Goal: Transaction & Acquisition: Purchase product/service

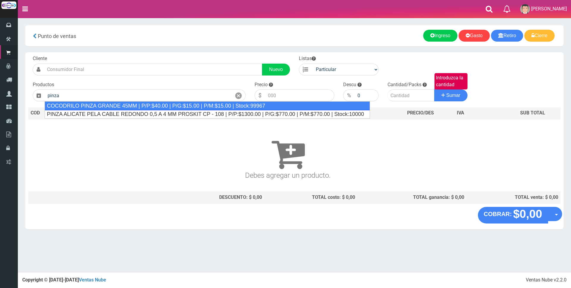
click at [188, 107] on div "COCODRILO PINZA GRANDE 45MM | P/P:$40.00 | P/G:$15.00 | P/M:$15.00 | Stock:99967" at bounding box center [207, 105] width 325 height 9
type input "COCODRILO PINZA GRANDE 45MM | P/P:$40.00 | P/G:$15.00 | P/M:$15.00 | Stock:99967"
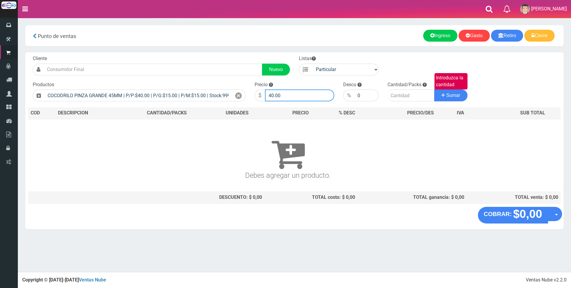
drag, startPoint x: 295, startPoint y: 97, endPoint x: 177, endPoint y: 76, distance: 120.4
click at [178, 79] on div "Cliente Nuevo Listas Particular Gremio Mayoristas Productos 0" at bounding box center [294, 129] width 538 height 155
type input "750"
click at [405, 95] on input "Introduzca la cantidad" at bounding box center [411, 96] width 47 height 12
type input "2"
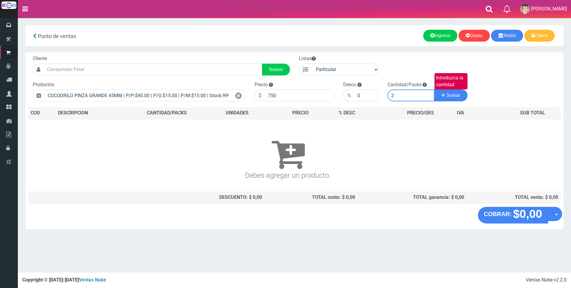
click at [434, 90] on button "Sumar" at bounding box center [450, 96] width 33 height 12
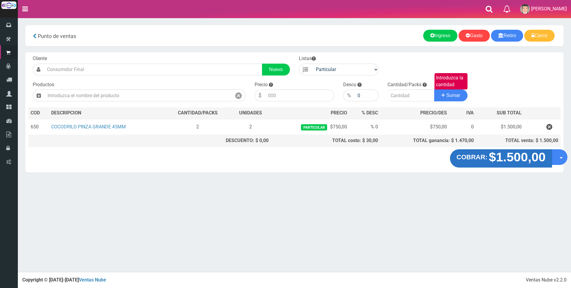
click at [508, 158] on strong "$1.500,00" at bounding box center [517, 157] width 57 height 14
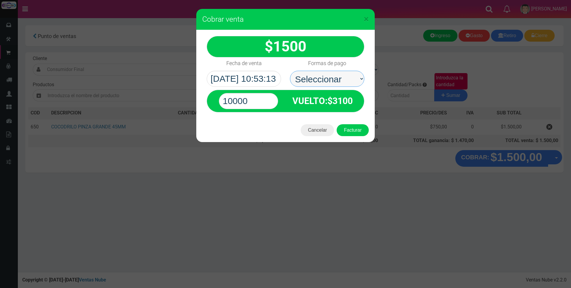
click at [327, 76] on select "Seleccionar Efectivo Tarjeta de Crédito Depósito Débito" at bounding box center [327, 79] width 74 height 16
select select "Efectivo"
click at [290, 71] on select "Seleccionar Efectivo Tarjeta de Crédito Depósito Débito" at bounding box center [327, 79] width 74 height 16
drag, startPoint x: 276, startPoint y: 100, endPoint x: 199, endPoint y: 102, distance: 77.4
click at [199, 102] on div "1500 :$" at bounding box center [285, 74] width 178 height 88
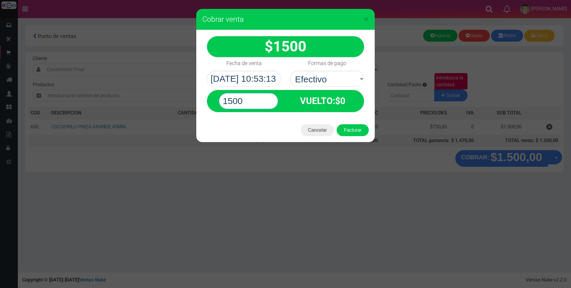
type input "1500"
click at [337, 124] on button "Facturar" at bounding box center [353, 130] width 32 height 12
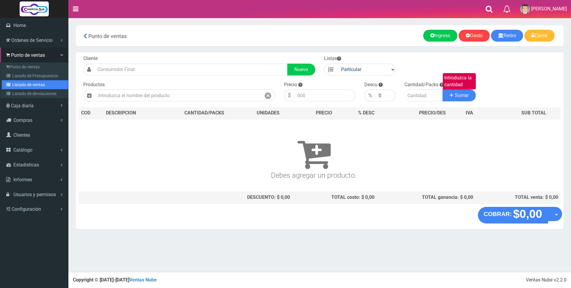
click at [26, 86] on link "Listado de ventas" at bounding box center [35, 84] width 66 height 9
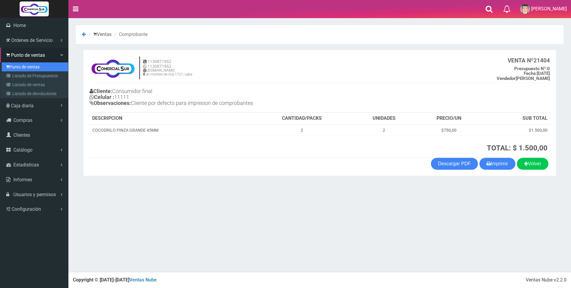
click at [13, 65] on link "Punto de ventas" at bounding box center [35, 66] width 66 height 9
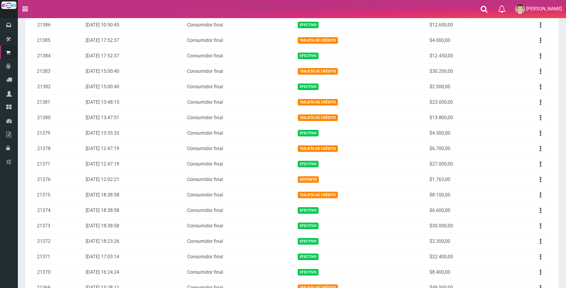
scroll to position [327, 0]
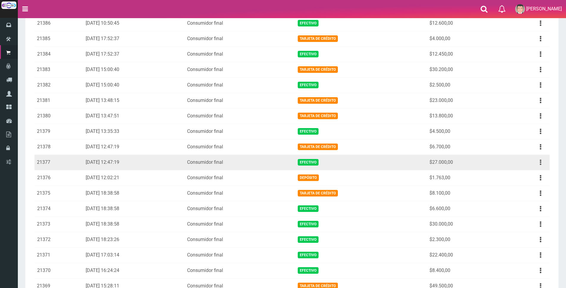
click at [538, 163] on button "button" at bounding box center [540, 162] width 13 height 10
click at [515, 176] on link "Ver" at bounding box center [523, 176] width 47 height 13
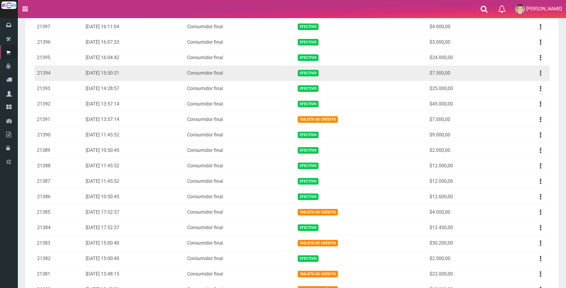
scroll to position [195, 0]
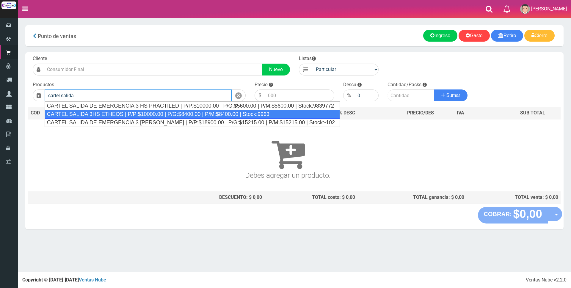
click at [148, 113] on div "CARTEL SALIDA 3HS ETHEOS | P/P:$10000.00 | P/G:$8400.00 | P/M:$8400.00 | Stock:…" at bounding box center [192, 114] width 295 height 9
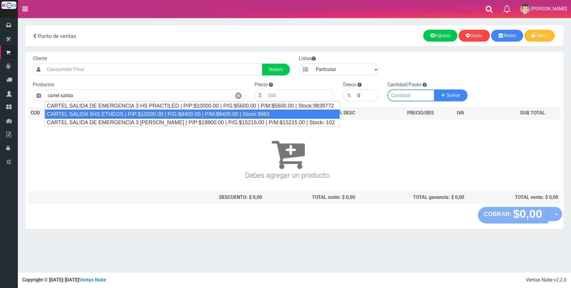
type input "CARTEL SALIDA 3HS ETHEOS | P/P:$10000.00 | P/G:$8400.00 | P/M:$8400.00 | Stock:…"
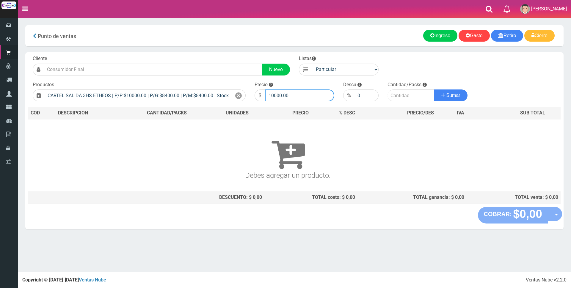
drag, startPoint x: 297, startPoint y: 95, endPoint x: 177, endPoint y: 85, distance: 120.9
click at [177, 55] on form "Cliente Nuevo Listas Particular Gremio Mayoristas" at bounding box center [294, 55] width 532 height 0
type input "24000"
type input "2"
click at [434, 90] on button "Sumar" at bounding box center [450, 96] width 33 height 12
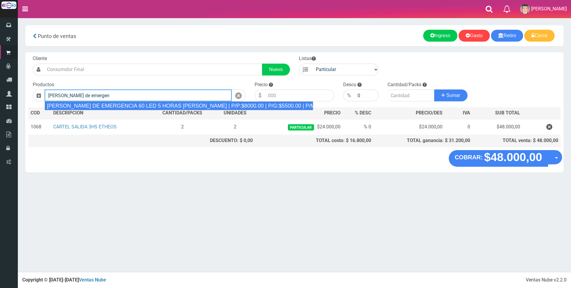
click at [231, 107] on div "LUZ DE EMERGENCIA 60 LED 5 HORAS SICA | P/P:$8000.00 | P/G:$5500.00 | P/M:$5500…" at bounding box center [179, 105] width 269 height 9
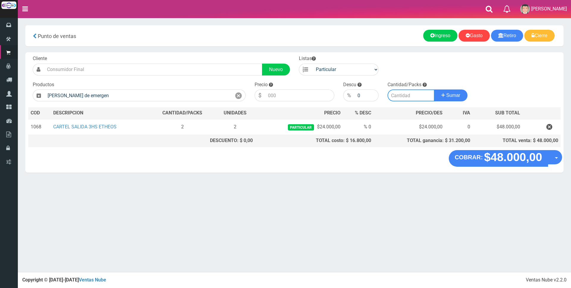
type input "LUZ DE EMERGENCIA 60 LED 5 HORAS SICA | P/P:$8000.00 | P/G:$5500.00 | P/M:$5500…"
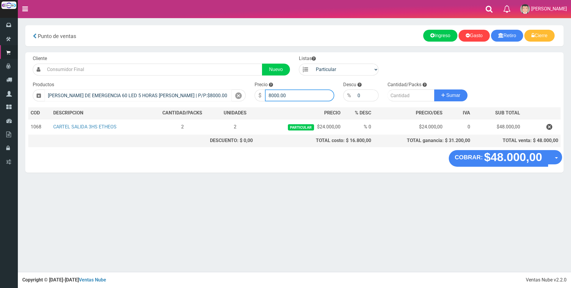
drag, startPoint x: 296, startPoint y: 92, endPoint x: 229, endPoint y: 97, distance: 67.4
click at [230, 55] on form "Cliente Nuevo Listas Particular Gremio Mayoristas" at bounding box center [294, 55] width 532 height 0
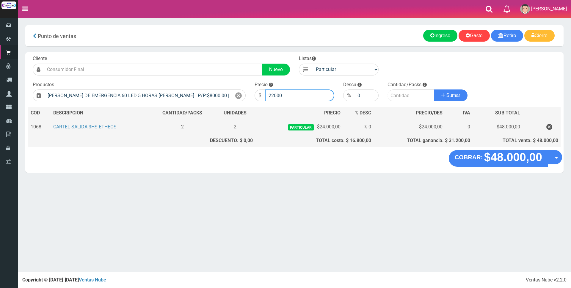
type input "22000"
type input "1"
click at [434, 90] on button "Sumar" at bounding box center [450, 96] width 33 height 12
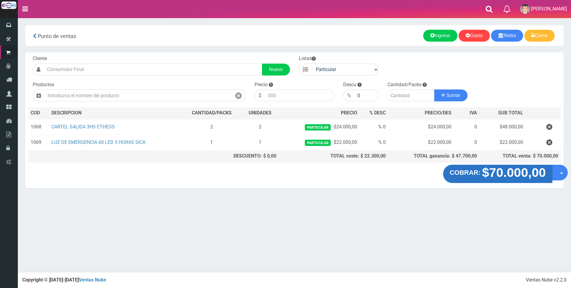
click at [513, 173] on strong "$70.000,00" at bounding box center [514, 173] width 64 height 14
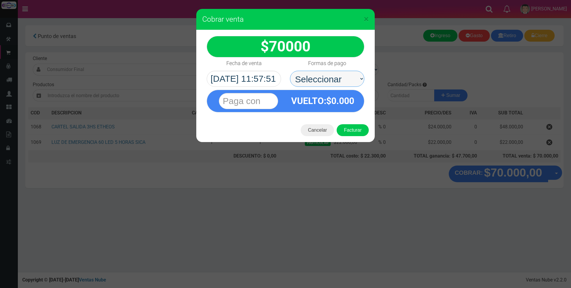
click at [332, 71] on select "Seleccionar Efectivo Tarjeta de Crédito Depósito Débito" at bounding box center [327, 79] width 74 height 16
select select "Efectivo"
click at [290, 71] on select "Seleccionar Efectivo Tarjeta de Crédito Depósito Débito" at bounding box center [327, 79] width 74 height 16
click at [273, 107] on input "text" at bounding box center [248, 101] width 59 height 16
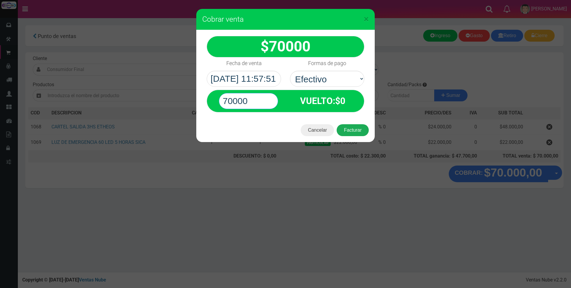
type input "70000"
click at [351, 127] on button "Facturar" at bounding box center [353, 130] width 32 height 12
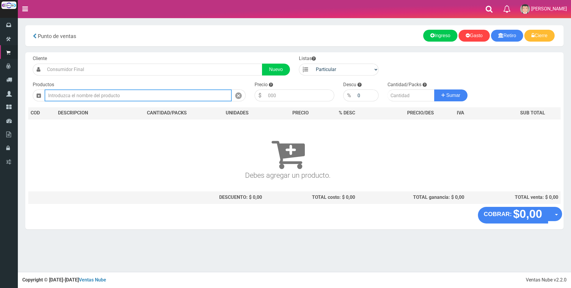
click at [129, 96] on input "text" at bounding box center [138, 96] width 187 height 12
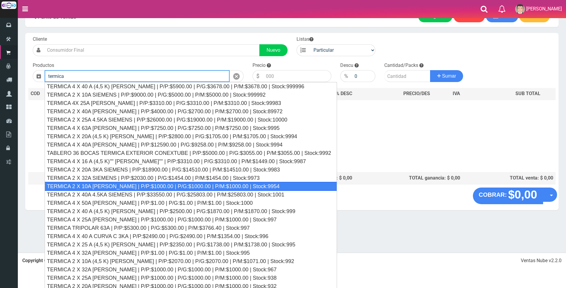
scroll to position [30, 0]
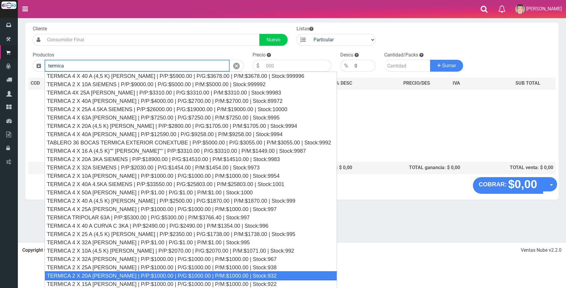
click at [198, 274] on div "TERMICA 2 X 20A SICA | P/P:$1000.00 | P/G:$1000.00 | P/M:$1000.00 | Stock:932" at bounding box center [191, 276] width 293 height 9
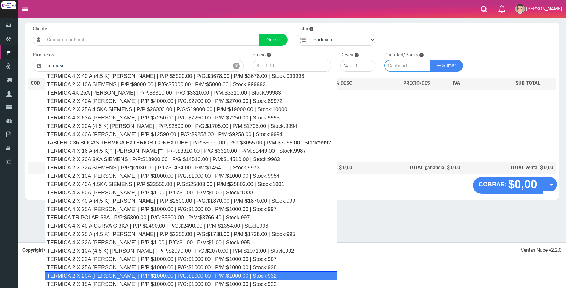
type input "TERMICA 2 X 20A SICA | P/P:$1000.00 | P/G:$1000.00 | P/M:$1000.00 | Stock:932"
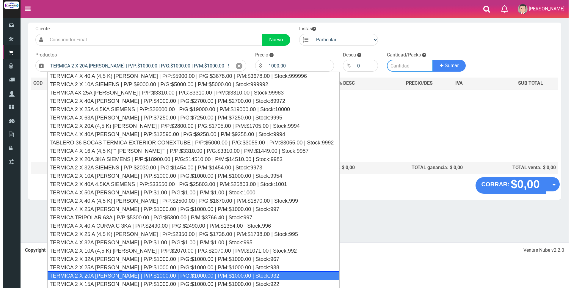
scroll to position [0, 0]
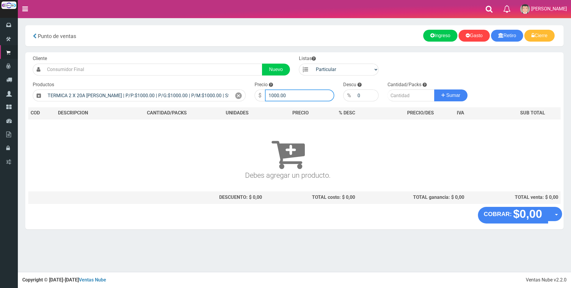
click at [311, 95] on input "1000.00" at bounding box center [299, 96] width 69 height 12
type input "1"
type input "9000"
click at [404, 97] on input "number" at bounding box center [411, 96] width 47 height 12
type input "1"
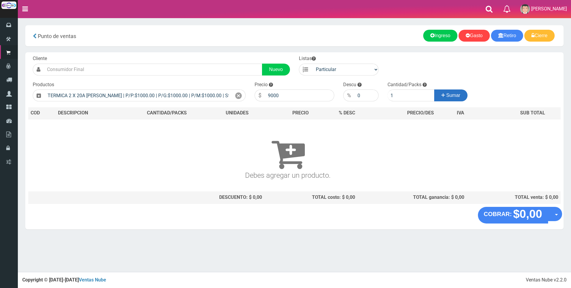
click at [450, 97] on span "Sumar" at bounding box center [453, 95] width 14 height 5
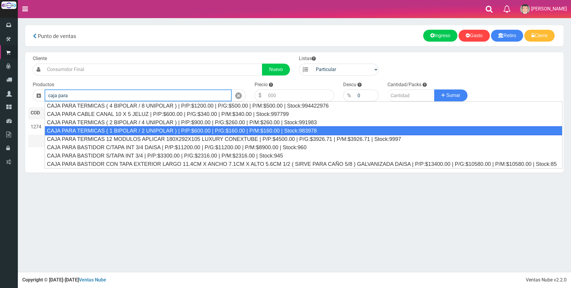
click at [291, 128] on div "CAJA PARA TERMICAS ( 1 BIPOLAR / 2 UNIPOLAR ) | P/P:$600.00 | P/G:$160.00 | P/M…" at bounding box center [304, 130] width 518 height 9
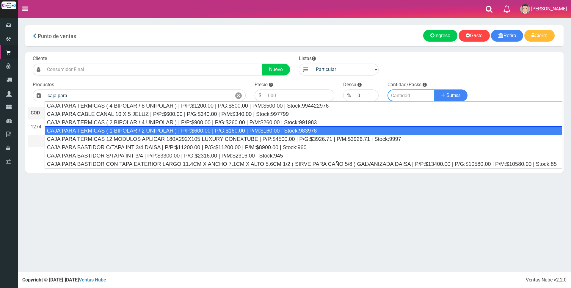
type input "CAJA PARA TERMICAS ( 1 BIPOLAR / 2 UNIPOLAR ) | P/P:$600.00 | P/G:$160.00 | P/M…"
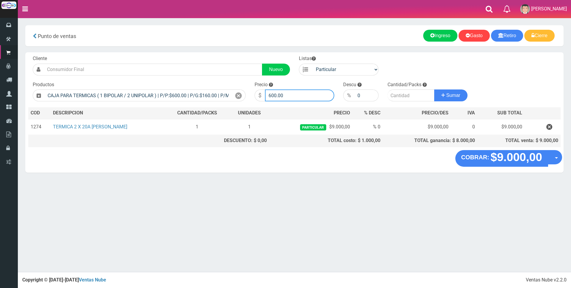
click at [312, 96] on input "600.00" at bounding box center [299, 96] width 69 height 12
type input "6"
type input "5000"
click at [404, 95] on input "number" at bounding box center [411, 96] width 47 height 12
type input "1"
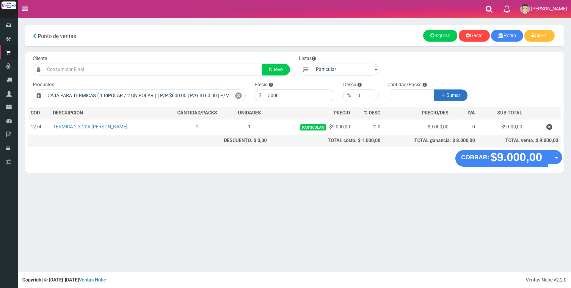
click at [452, 98] on button "Sumar" at bounding box center [450, 96] width 33 height 12
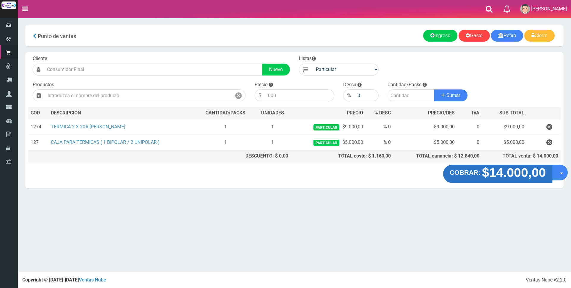
click at [520, 176] on strong "$14.000,00" at bounding box center [514, 173] width 64 height 14
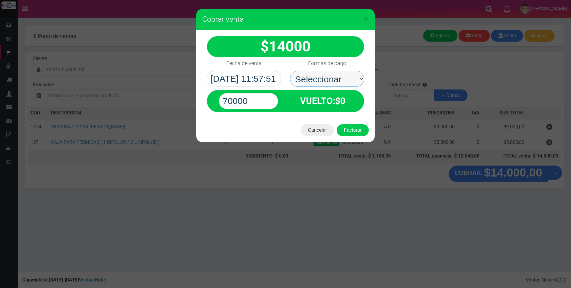
click at [333, 78] on select "Seleccionar Efectivo Tarjeta de Crédito Depósito Débito" at bounding box center [327, 79] width 74 height 16
select select "Tarjeta de Crédito"
click at [290, 71] on select "Seleccionar Efectivo Tarjeta de Crédito Depósito Débito" at bounding box center [327, 79] width 74 height 16
click at [258, 102] on input "70000" at bounding box center [248, 101] width 59 height 16
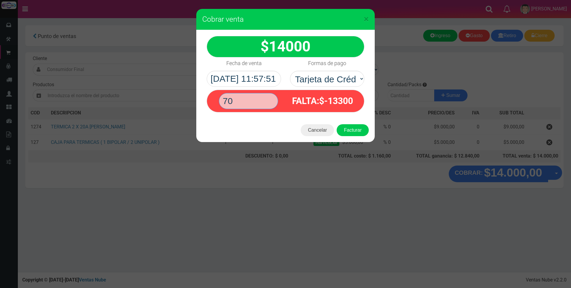
type input "7"
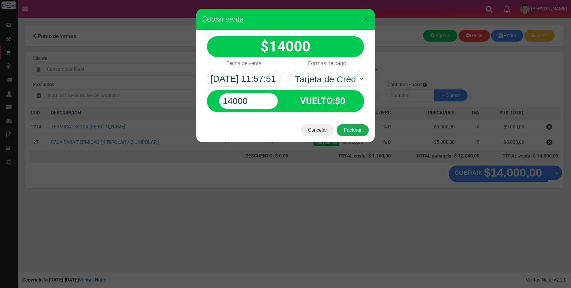
type input "14000"
click at [358, 131] on button "Facturar" at bounding box center [353, 130] width 32 height 12
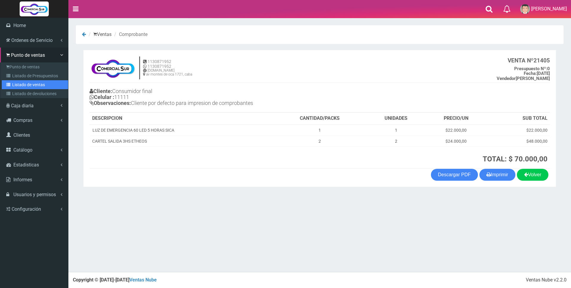
drag, startPoint x: 23, startPoint y: 86, endPoint x: 330, endPoint y: 117, distance: 309.4
click at [23, 86] on link "Listado de ventas" at bounding box center [35, 84] width 66 height 9
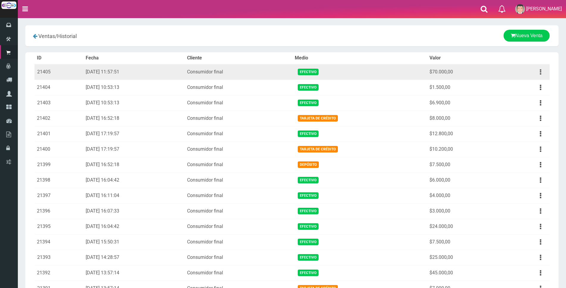
click at [540, 72] on button "button" at bounding box center [540, 72] width 13 height 10
click at [518, 88] on link "Ver" at bounding box center [523, 86] width 47 height 13
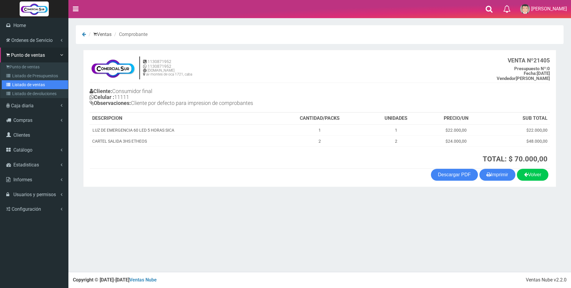
click at [34, 86] on link "Listado de ventas" at bounding box center [35, 84] width 66 height 9
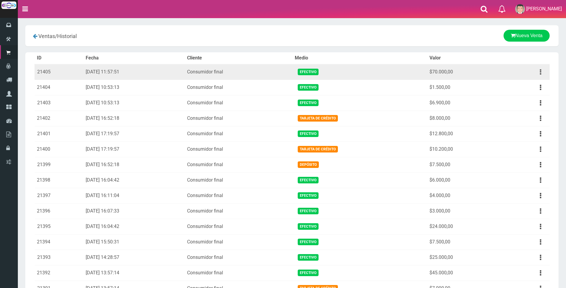
click at [540, 70] on button "button" at bounding box center [540, 72] width 13 height 10
click at [518, 101] on link "Eliminar" at bounding box center [523, 104] width 47 height 13
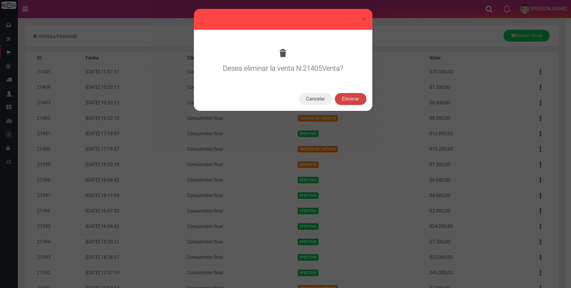
click at [356, 98] on button "Eliminar" at bounding box center [351, 99] width 32 height 12
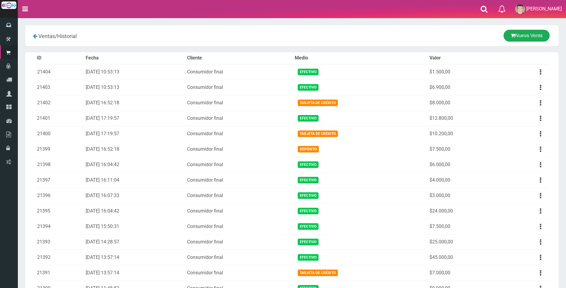
click at [525, 36] on link "Nueva Venta" at bounding box center [527, 36] width 46 height 12
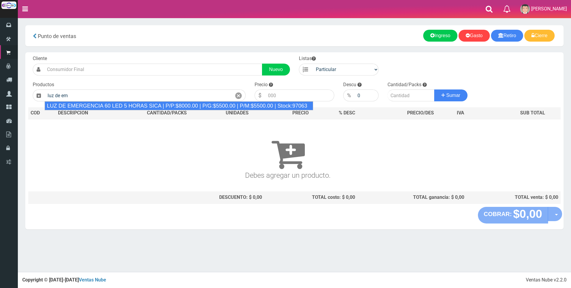
click at [192, 106] on div "LUZ DE EMERGENCIA 60 LED 5 HORAS SICA | P/P:$8000.00 | P/G:$5500.00 | P/M:$5500…" at bounding box center [179, 105] width 269 height 9
type input "LUZ DE EMERGENCIA 60 LED 5 HORAS SICA | P/P:$8000.00 | P/G:$5500.00 | P/M:$5500…"
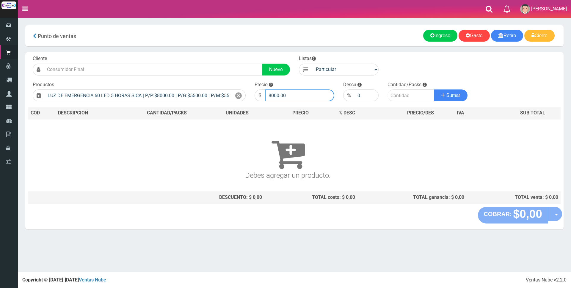
drag, startPoint x: 311, startPoint y: 93, endPoint x: 186, endPoint y: 82, distance: 126.3
click at [186, 55] on form "Cliente Nuevo Listas Particular Gremio Mayoristas" at bounding box center [294, 55] width 532 height 0
type input "22000"
type input "1"
click at [434, 90] on button "Sumar" at bounding box center [450, 96] width 33 height 12
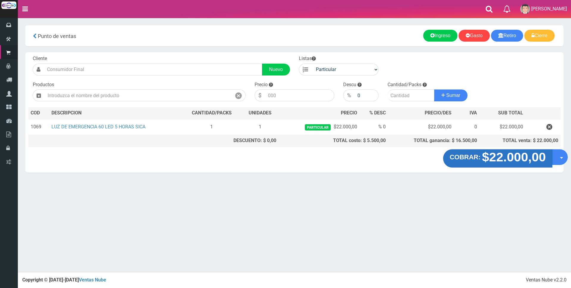
click at [508, 159] on strong "$22.000,00" at bounding box center [514, 157] width 64 height 14
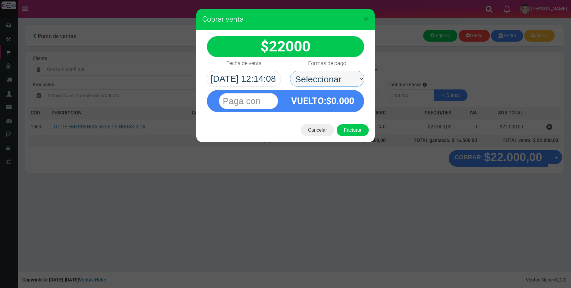
click at [320, 76] on select "Seleccionar Efectivo Tarjeta de Crédito Depósito Débito" at bounding box center [327, 79] width 74 height 16
select select "Efectivo"
click at [290, 71] on select "Seleccionar Efectivo Tarjeta de Crédito Depósito Débito" at bounding box center [327, 79] width 74 height 16
click at [232, 104] on input "text" at bounding box center [248, 101] width 59 height 16
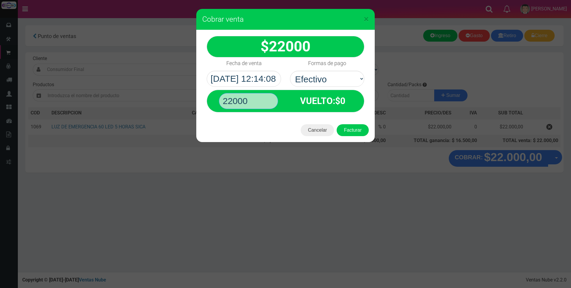
type input "22000"
click at [337, 124] on button "Facturar" at bounding box center [353, 130] width 32 height 12
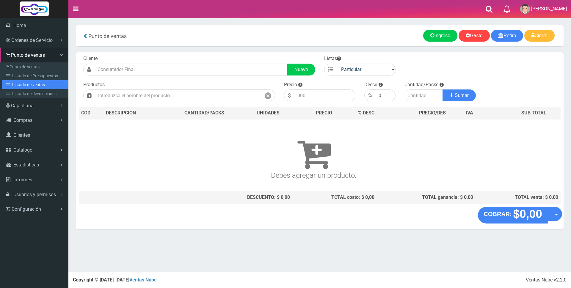
click at [40, 81] on link "Listado de ventas" at bounding box center [35, 84] width 66 height 9
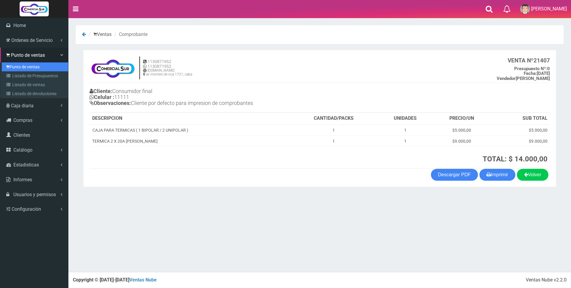
click at [21, 65] on link "Punto de ventas" at bounding box center [35, 66] width 66 height 9
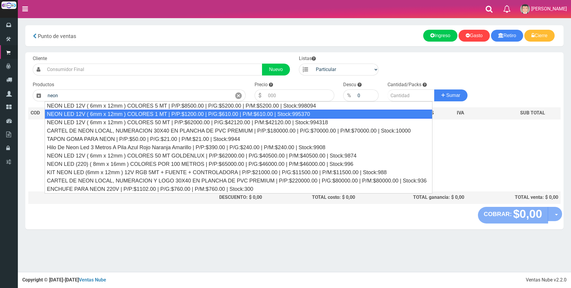
click at [201, 115] on div "NEON LED 12V ( 6mm x 12mm ) COLORES 1 MT | P/P:$1200.00 | P/G:$610.00 | P/M:$61…" at bounding box center [239, 114] width 388 height 9
type input "NEON LED 12V ( 6mm x 12mm ) COLORES 1 MT | P/P:$1200.00 | P/G:$610.00 | P/M:$61…"
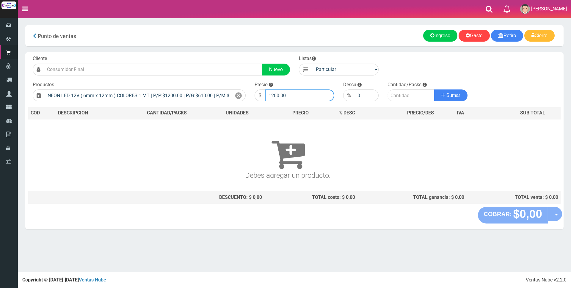
click at [291, 97] on input "1200.00" at bounding box center [299, 96] width 69 height 12
type input "1"
type input "3800"
click at [399, 97] on input "number" at bounding box center [411, 96] width 47 height 12
type input "4"
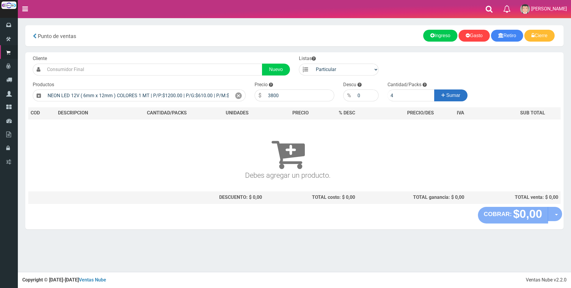
click at [454, 96] on span "Sumar" at bounding box center [453, 95] width 14 height 5
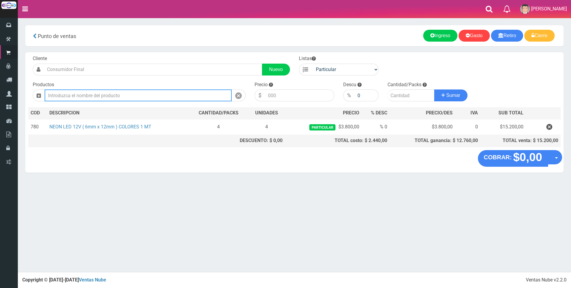
type input "d"
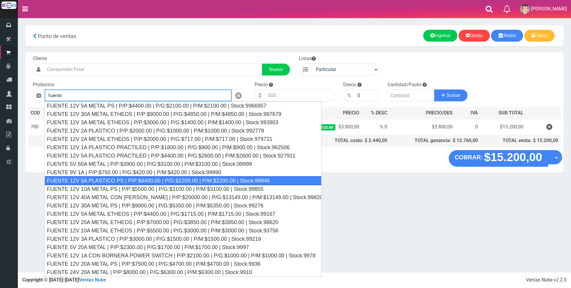
click at [111, 181] on div "FUENTE 12V 5A PLASTICO PS | P/P:$4400.00 | P/G:$2200.00 | P/M:$2200.00 | Stock:…" at bounding box center [183, 180] width 277 height 9
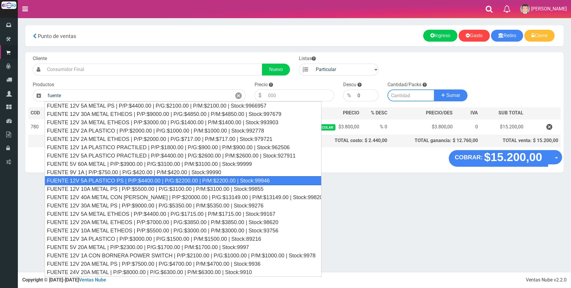
type input "FUENTE 12V 5A PLASTICO PS | P/P:$4400.00 | P/G:$2200.00 | P/M:$2200.00 | Stock:…"
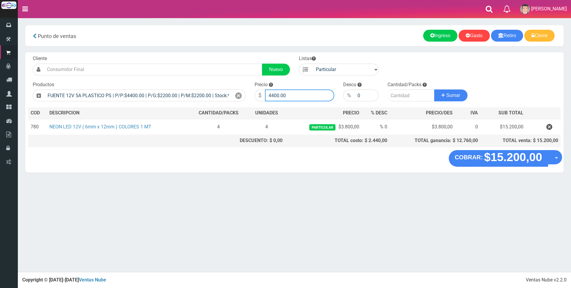
click at [301, 98] on input "4400.00" at bounding box center [299, 96] width 69 height 12
type input "4"
type input "12000"
click at [405, 95] on input "number" at bounding box center [411, 96] width 47 height 12
type input "1"
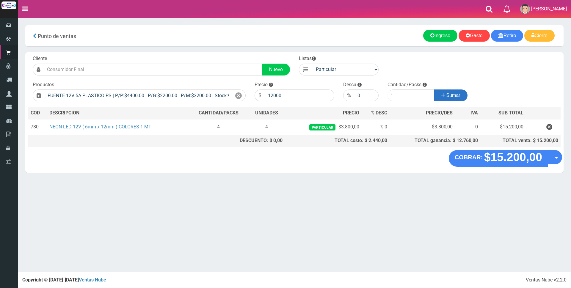
click at [458, 97] on span "Sumar" at bounding box center [453, 95] width 14 height 5
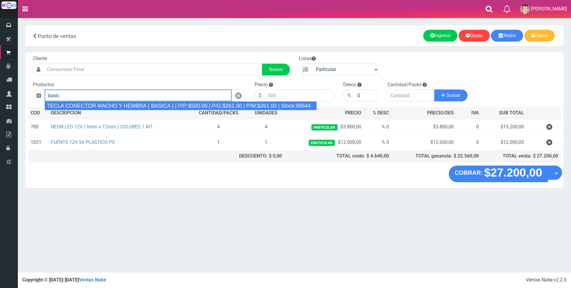
click at [100, 107] on div "TECLA CONECTOR MACHO Y HEMBRA ( BASICA ) | P/P:$500.00 | P/G:$261.00 | P/M:$261…" at bounding box center [181, 105] width 272 height 9
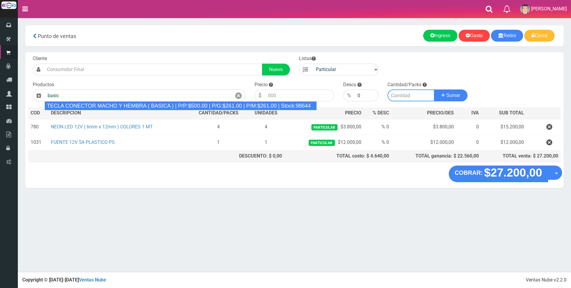
type input "TECLA CONECTOR MACHO Y HEMBRA ( BASICA ) | P/P:$500.00 | P/G:$261.00 | P/M:$261…"
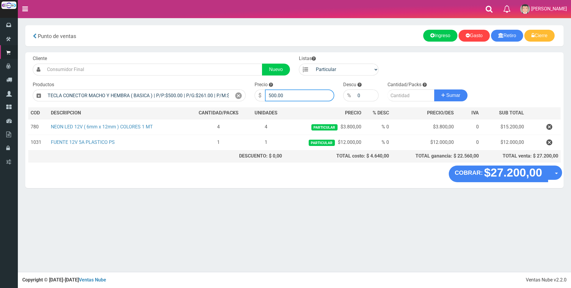
click at [288, 97] on input "500.00" at bounding box center [299, 96] width 69 height 12
type input "5"
type input "5000"
click at [396, 97] on input "number" at bounding box center [411, 96] width 47 height 12
type input "1"
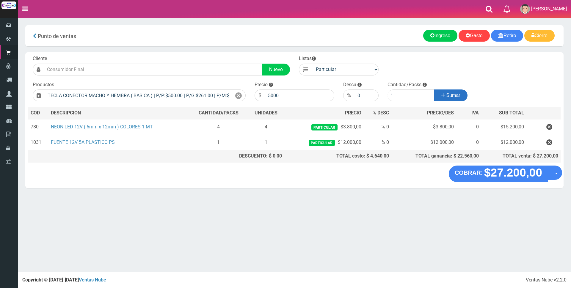
click at [461, 94] on button "Sumar" at bounding box center [450, 96] width 33 height 12
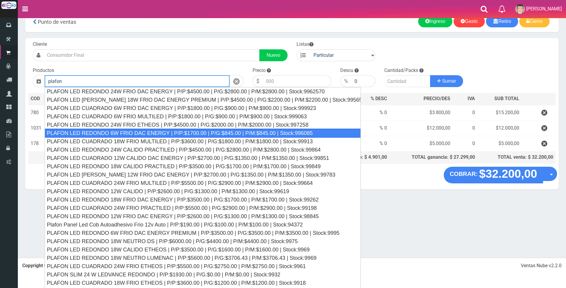
scroll to position [22, 0]
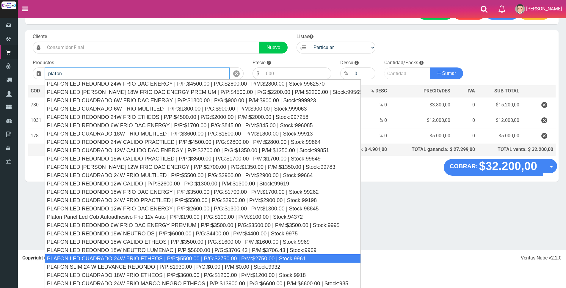
click at [220, 260] on div "PLAFON LED CUADRADO 24W FRIO ETHEOS | P/P:$5500.00 | P/G:$2750.00 | P/M:$2750.0…" at bounding box center [203, 258] width 316 height 9
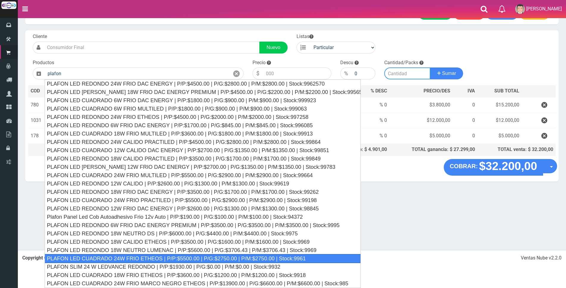
type input "PLAFON LED CUADRADO 24W FRIO ETHEOS | P/P:$5500.00 | P/G:$2750.00 | P/M:$2750.0…"
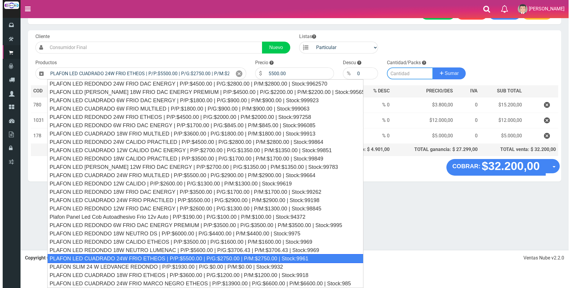
scroll to position [0, 0]
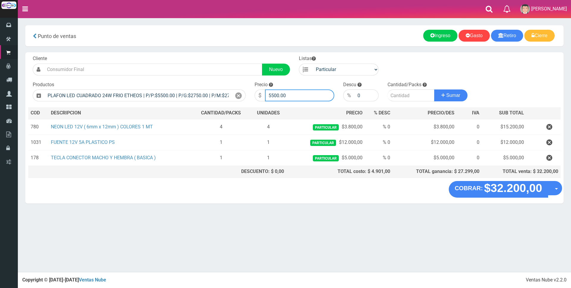
click at [305, 97] on input "5500.00" at bounding box center [299, 96] width 69 height 12
type input "5"
type input "16000"
click at [403, 95] on input "number" at bounding box center [411, 96] width 47 height 12
type input "2"
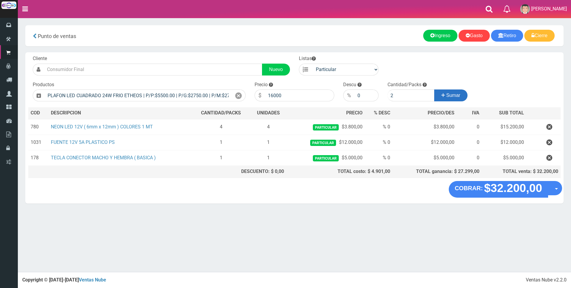
click at [435, 94] on button "Sumar" at bounding box center [450, 96] width 33 height 12
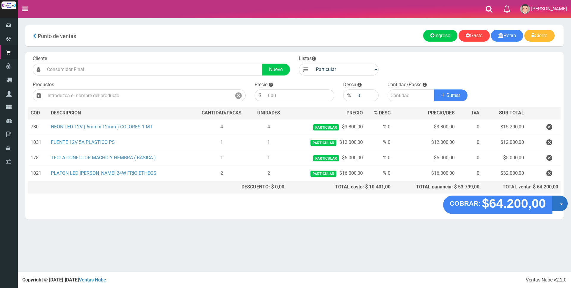
click at [559, 203] on button "Opciones" at bounding box center [560, 204] width 16 height 16
click at [557, 219] on link "Crear presupuesto" at bounding box center [540, 219] width 53 height 14
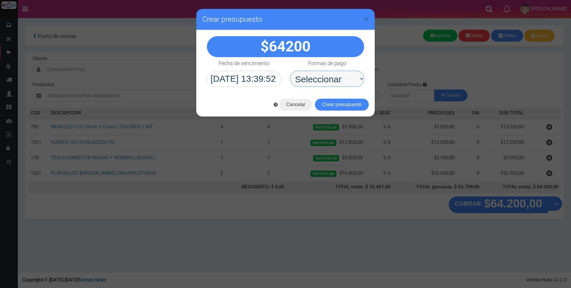
click at [354, 77] on select "Seleccionar Efectivo Tarjeta de Crédito Depósito Débito" at bounding box center [327, 79] width 74 height 16
select select "Depósito"
click at [290, 71] on select "Seleccionar Efectivo Tarjeta de Crédito Depósito Débito" at bounding box center [327, 79] width 74 height 16
click at [339, 107] on button "Crear presupuesto" at bounding box center [342, 105] width 54 height 12
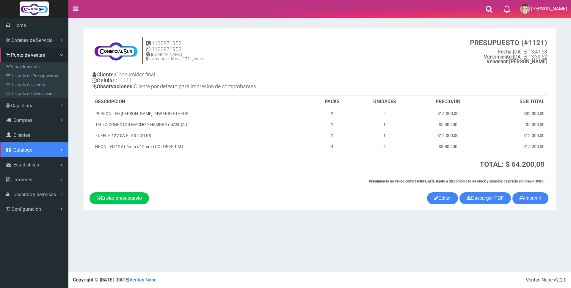
click at [21, 150] on span "Catálogo" at bounding box center [22, 150] width 19 height 6
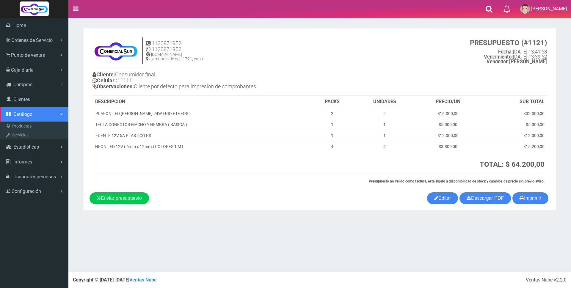
click at [21, 115] on span "Catálogo" at bounding box center [22, 115] width 19 height 6
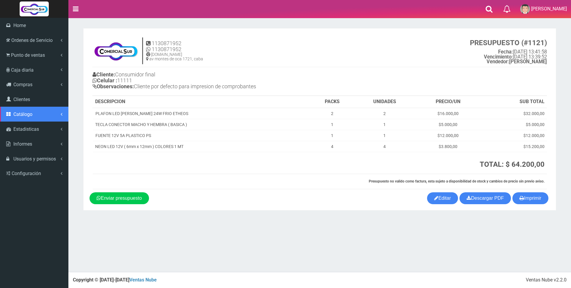
click at [21, 115] on span "Catálogo" at bounding box center [22, 115] width 19 height 6
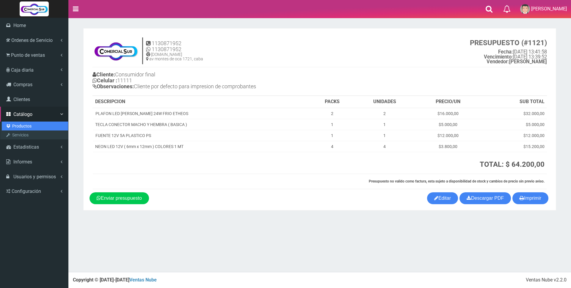
click at [19, 127] on link "Productos" at bounding box center [35, 126] width 66 height 9
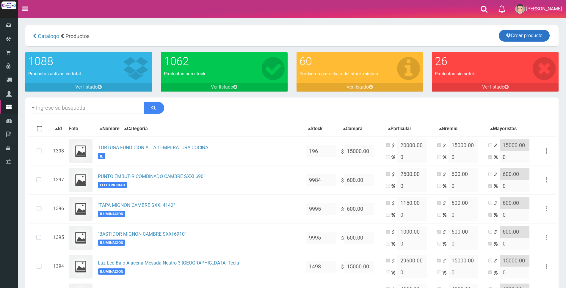
click at [522, 36] on link "Crear producto" at bounding box center [524, 36] width 51 height 12
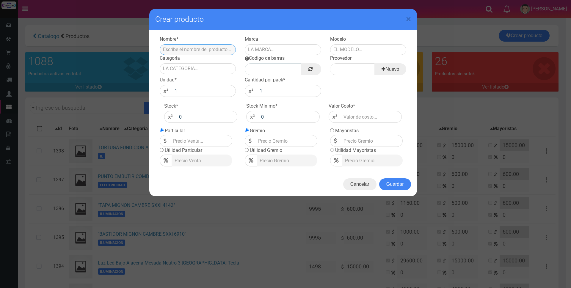
click at [225, 48] on input "text" at bounding box center [198, 49] width 76 height 11
type input "CARTEL DE NEON 90X90 PREMIUM"
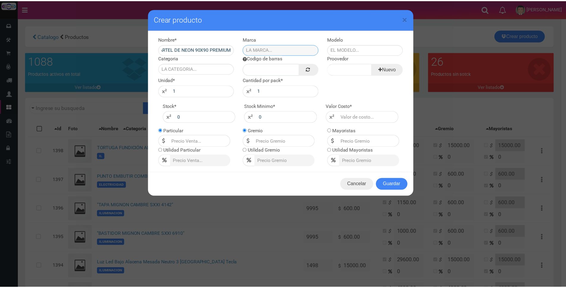
scroll to position [0, 0]
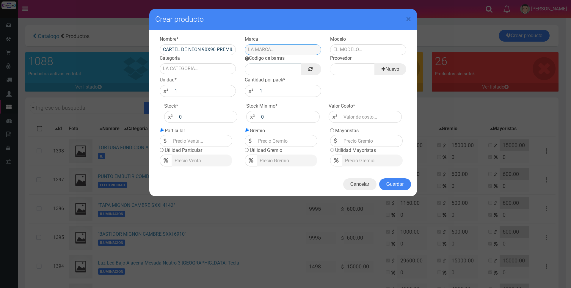
click at [293, 49] on input "text" at bounding box center [283, 49] width 76 height 11
type input "X"
click at [373, 49] on input "text" at bounding box center [368, 49] width 76 height 11
type input "X"
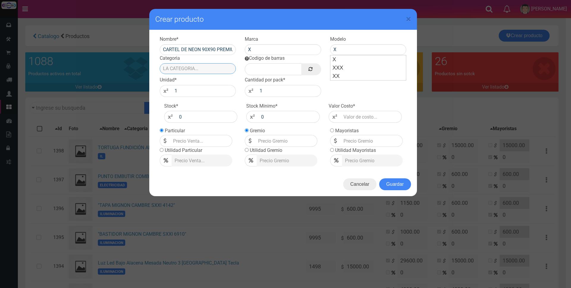
click at [183, 69] on input "Categoria" at bounding box center [198, 68] width 76 height 11
type input "X"
click at [316, 69] on link at bounding box center [311, 69] width 20 height 12
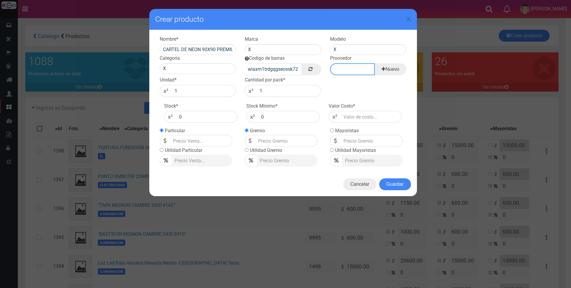
click at [350, 65] on input "Proovedor" at bounding box center [352, 69] width 45 height 12
type input "X"
click at [199, 118] on input "0" at bounding box center [207, 117] width 62 height 12
type input "10000"
click at [375, 118] on input "number" at bounding box center [372, 117] width 62 height 12
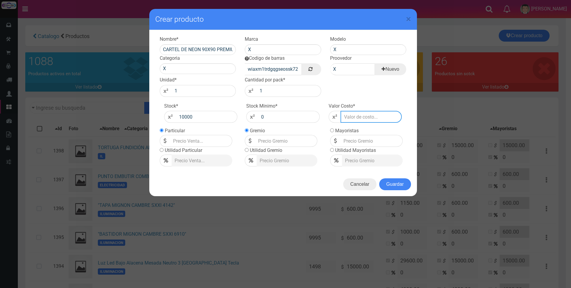
type input "3"
type input "30"
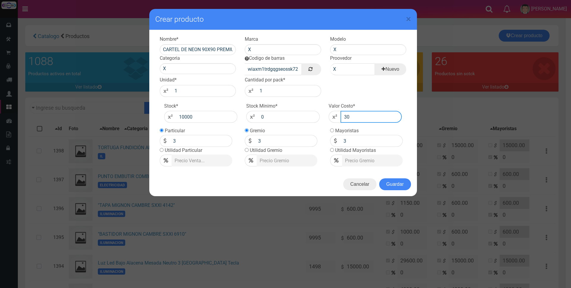
type input "30"
type input "300"
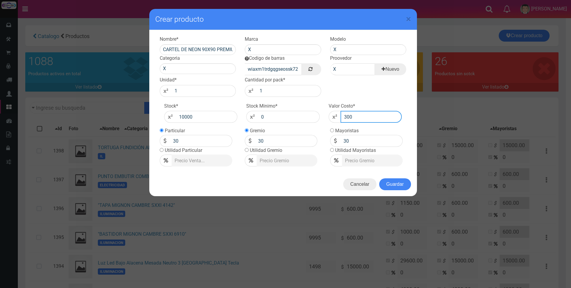
type input "300"
type input "3000"
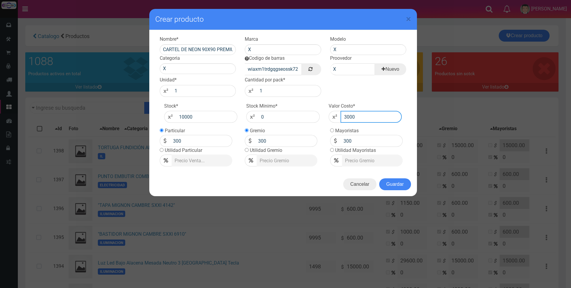
type input "3000"
type input "30000"
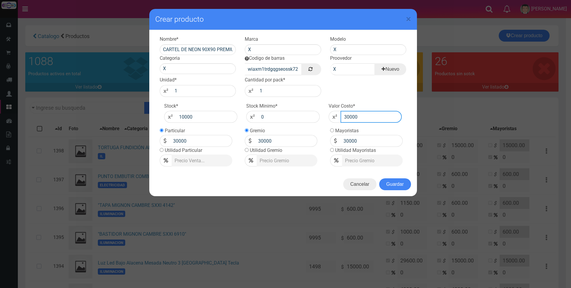
type input "300000"
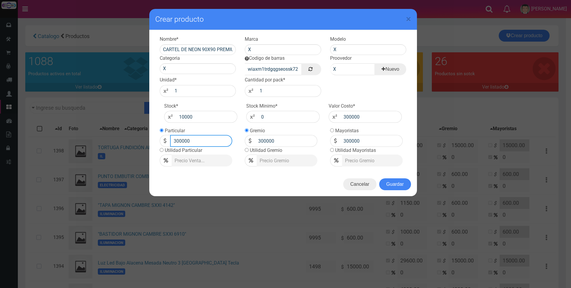
click at [219, 142] on input "300000" at bounding box center [201, 141] width 62 height 12
type input "3"
type input "550000"
click at [397, 185] on button "Guardar" at bounding box center [395, 184] width 32 height 12
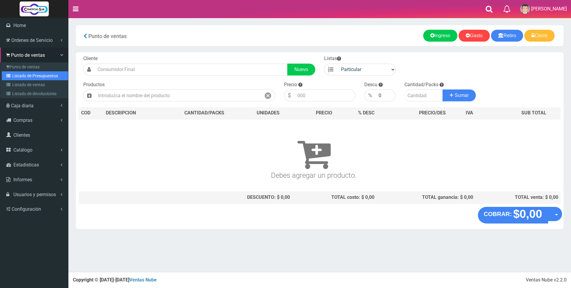
click at [34, 76] on link "Listado de Presupuestos" at bounding box center [35, 75] width 66 height 9
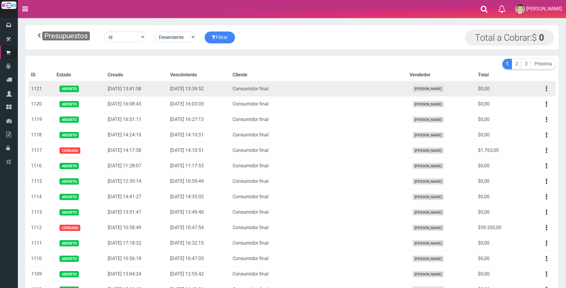
click at [546, 87] on button "button" at bounding box center [546, 89] width 13 height 10
click at [539, 102] on link "Editar" at bounding box center [529, 103] width 47 height 13
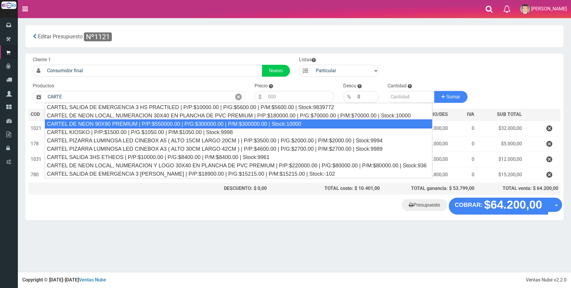
click at [178, 123] on div "CARTEL DE NEON 90X90 PREMIUM | P/P:$550000.00 | P/G:$300000.00 | P/M:$300000.00…" at bounding box center [239, 124] width 388 height 9
type input "CARTEL DE NEON 90X90 PREMIUM | P/P:$550000.00 | P/G:$300000.00 | P/M:$300000.00…"
type input "550000.00"
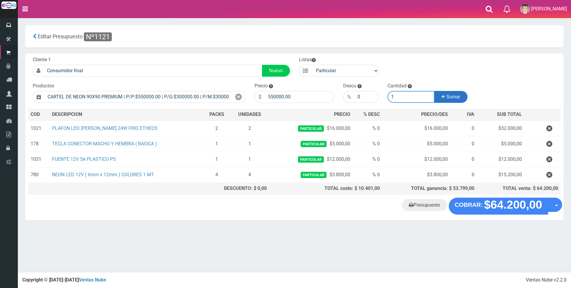
type input "1"
click at [448, 98] on span "Sumar" at bounding box center [453, 96] width 14 height 5
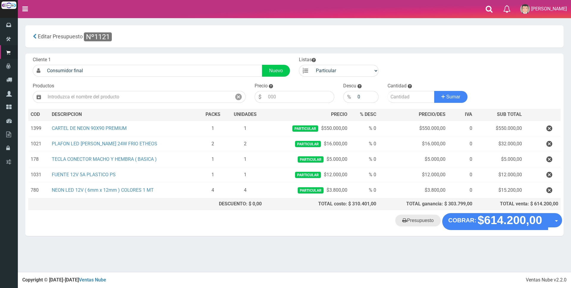
click at [434, 220] on link "Presupuesto" at bounding box center [418, 221] width 46 height 12
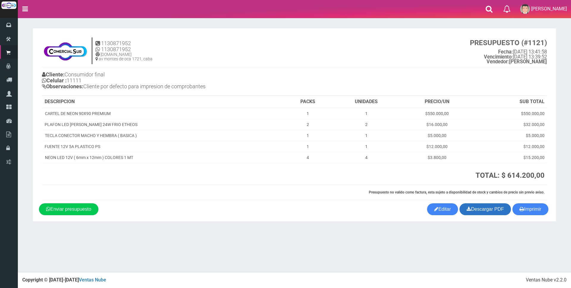
click at [500, 211] on link "Descargar PDF" at bounding box center [485, 209] width 51 height 12
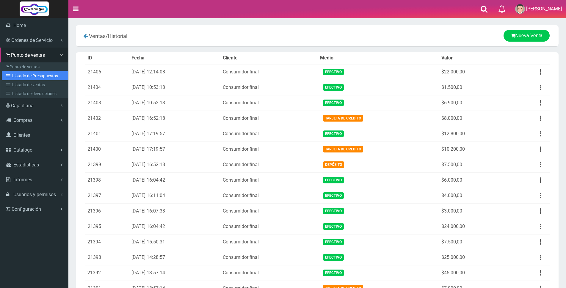
click at [25, 77] on link "Listado de Presupuestos" at bounding box center [35, 75] width 66 height 9
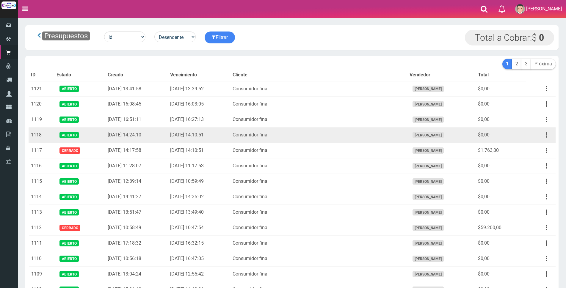
click at [548, 134] on button "button" at bounding box center [546, 135] width 13 height 10
click at [536, 149] on link "Editar" at bounding box center [529, 149] width 47 height 13
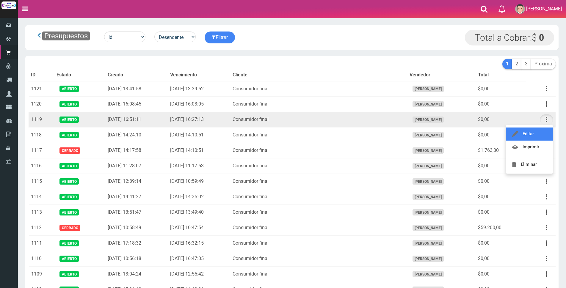
click at [538, 135] on link "Editar" at bounding box center [529, 134] width 47 height 13
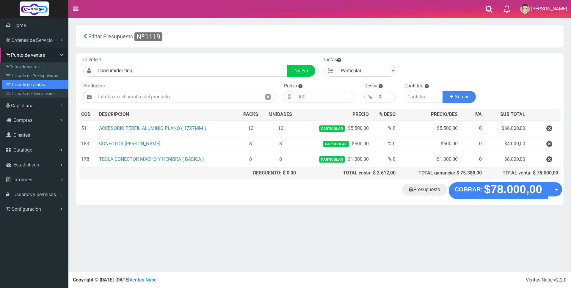
click at [45, 85] on link "Listado de ventas" at bounding box center [35, 84] width 66 height 9
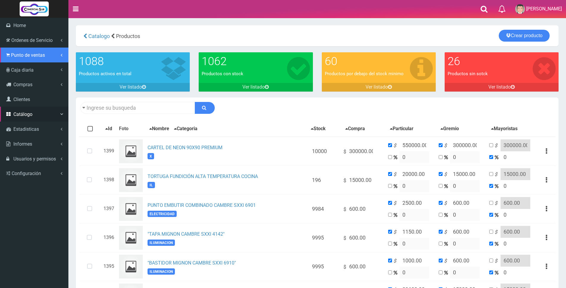
click at [31, 55] on span "Punto de ventas" at bounding box center [28, 55] width 34 height 6
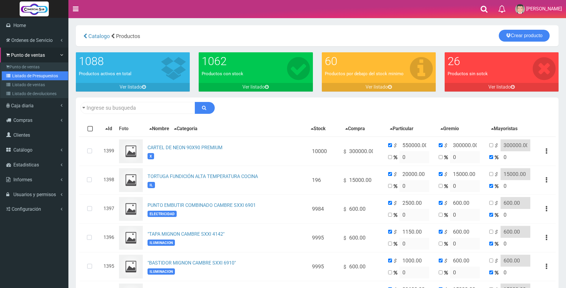
click at [31, 75] on link "Listado de Presupuestos" at bounding box center [35, 75] width 66 height 9
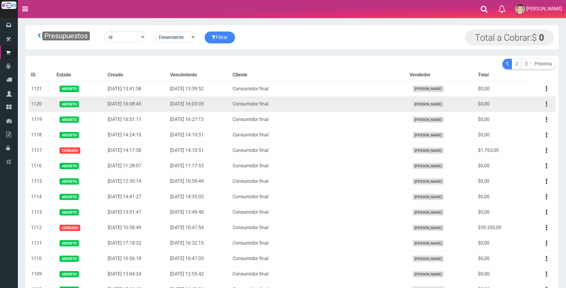
click at [547, 103] on icon "button" at bounding box center [546, 104] width 1 height 10
click at [545, 117] on link "Editar" at bounding box center [529, 118] width 47 height 13
click at [543, 101] on button "button" at bounding box center [546, 104] width 13 height 10
click at [537, 116] on link "Editar" at bounding box center [529, 118] width 47 height 13
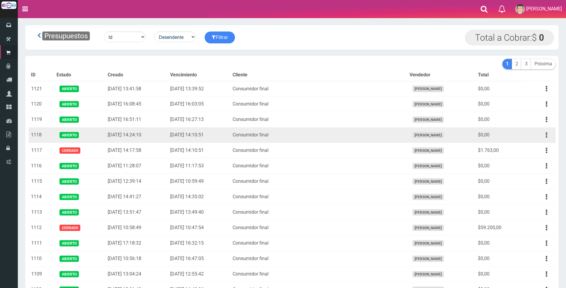
click at [544, 135] on button "button" at bounding box center [546, 135] width 13 height 10
click at [543, 146] on link "Editar" at bounding box center [529, 149] width 47 height 13
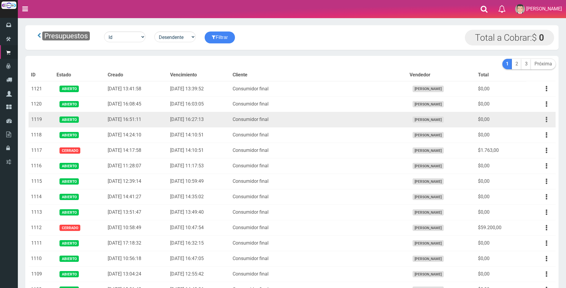
click at [548, 120] on button "button" at bounding box center [546, 120] width 13 height 10
click at [536, 133] on link "Editar" at bounding box center [529, 134] width 47 height 13
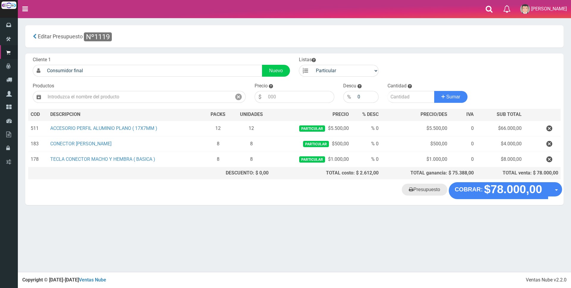
click at [426, 193] on link "Presupuesto" at bounding box center [425, 190] width 46 height 12
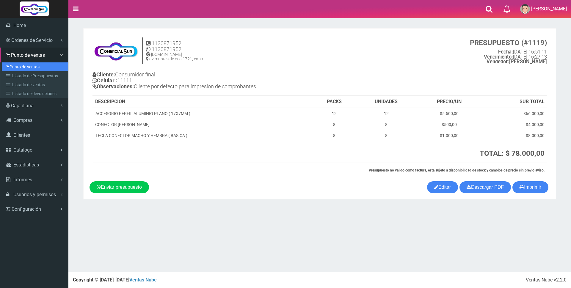
click at [23, 67] on link "Punto de ventas" at bounding box center [35, 66] width 66 height 9
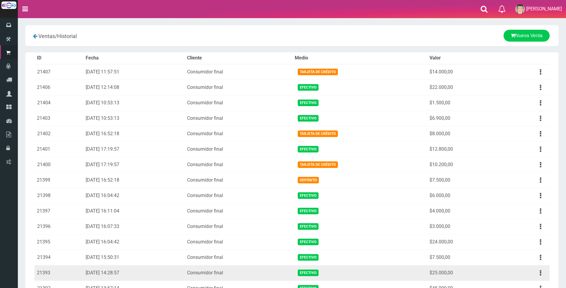
scroll to position [195, 0]
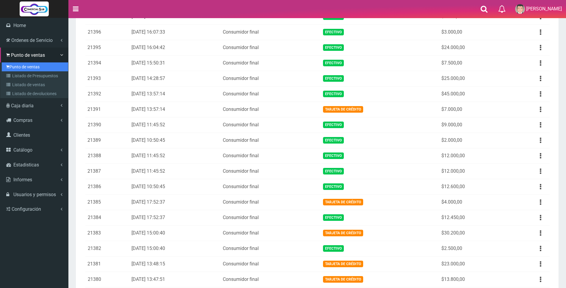
click at [29, 68] on link "Punto de ventas" at bounding box center [35, 66] width 66 height 9
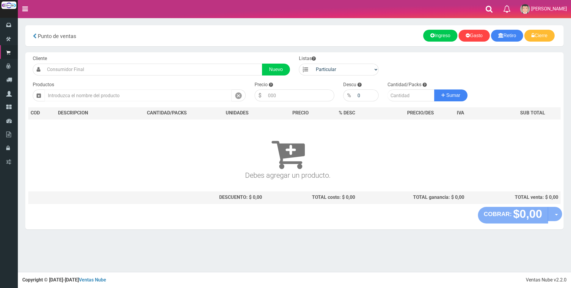
click at [136, 94] on input "text" at bounding box center [138, 96] width 187 height 12
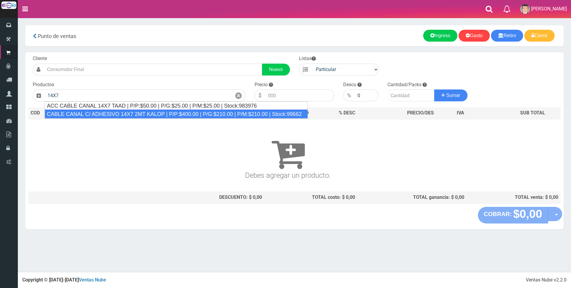
click at [151, 115] on div "CABLE CANAL C/ ADHESIVO 14X7 2MT KALOP | P/P:$400.00 | P/G:$210.00 | P/M:$210.0…" at bounding box center [176, 114] width 263 height 9
type input "CABLE CANAL C/ ADHESIVO 14X7 2MT KALOP | P/P:$400.00 | P/G:$210.00 | P/M:$210.0…"
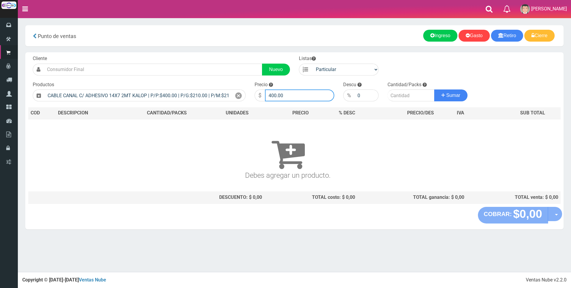
click at [301, 93] on input "400.00" at bounding box center [299, 96] width 69 height 12
type input "4"
type input "1800"
click at [407, 97] on input "number" at bounding box center [411, 96] width 47 height 12
type input "1"
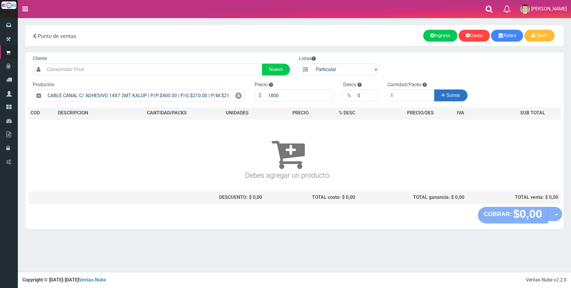
click at [459, 95] on span "Sumar" at bounding box center [453, 95] width 14 height 5
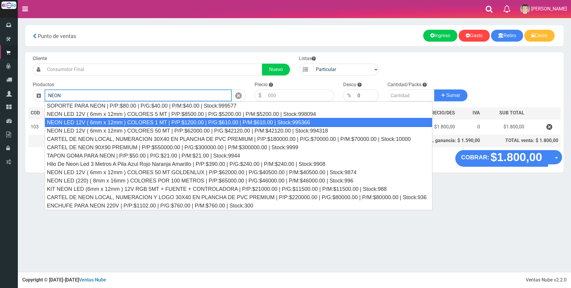
click at [349, 120] on div "NEON LED 12V ( 6mm x 12mm ) COLORES 1 MT | P/P:$1200.00 | P/G:$610.00 | P/M:$61…" at bounding box center [239, 122] width 388 height 9
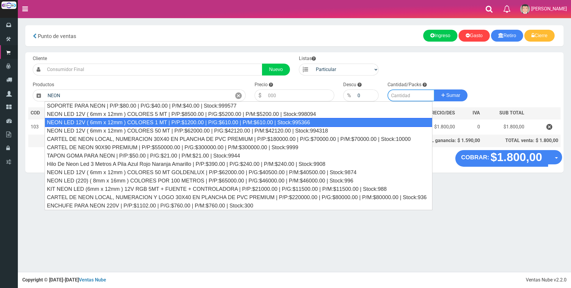
type input "NEON LED 12V ( 6mm x 12mm ) COLORES 1 MT | P/P:$1200.00 | P/G:$610.00 | P/M:$61…"
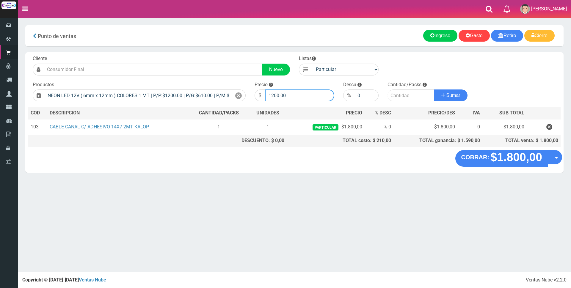
click at [304, 95] on input "1200.00" at bounding box center [299, 96] width 69 height 12
type input "1"
type input "2900"
click at [397, 96] on input "number" at bounding box center [411, 96] width 47 height 12
type input "10"
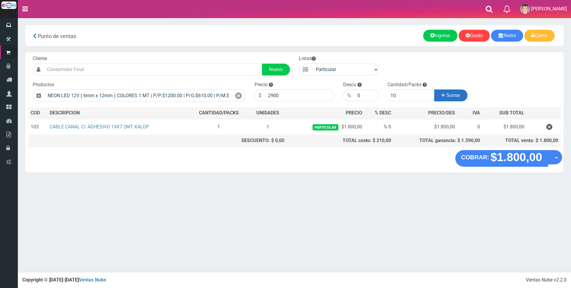
click at [457, 96] on span "Sumar" at bounding box center [453, 95] width 14 height 5
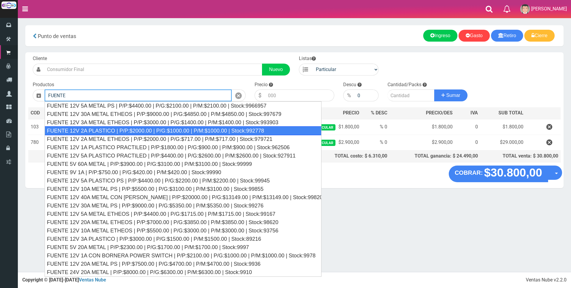
click at [121, 128] on div "FUENTE 12V 2A PLASTICO | P/P:$2000.00 | P/G:$1000.00 | P/M:$1000.00 | Stock:992…" at bounding box center [183, 130] width 277 height 9
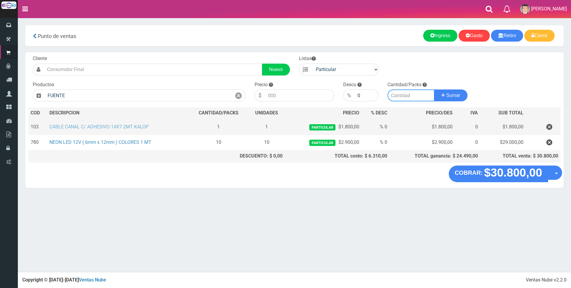
type input "FUENTE 12V 2A PLASTICO | P/P:$2000.00 | P/G:$1000.00 | P/M:$1000.00 | Stock:992…"
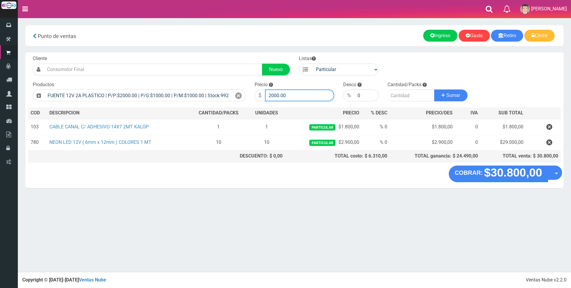
click at [300, 96] on input "2000.00" at bounding box center [299, 96] width 69 height 12
type input "2"
type input "6500"
click at [407, 94] on input "number" at bounding box center [411, 96] width 47 height 12
type input "1"
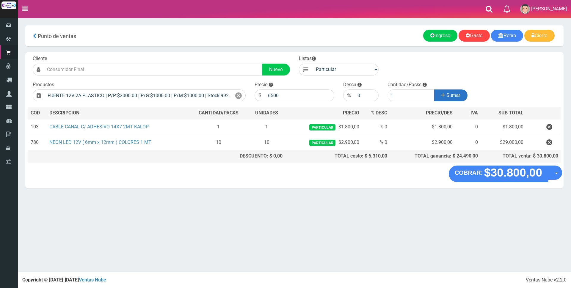
click at [459, 96] on span "Sumar" at bounding box center [453, 95] width 14 height 5
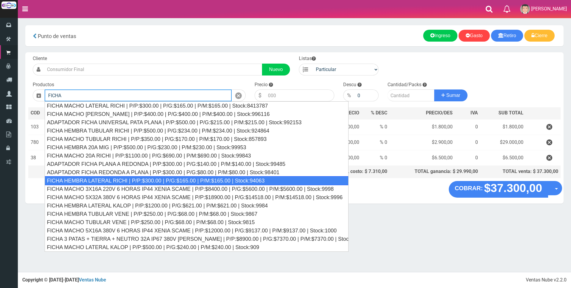
click at [175, 179] on div "FICHA HEMBRA LATERAL RICHI | P/P:$300.00 | P/G:$165.00 | P/M:$165.00 | Stock:94…" at bounding box center [197, 180] width 304 height 9
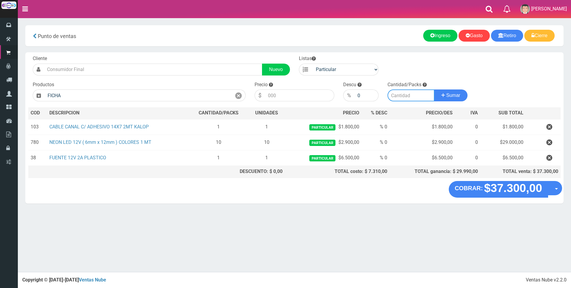
type input "FICHA HEMBRA LATERAL RICHI | P/P:$300.00 | P/G:$165.00 | P/M:$165.00 | Stock:94…"
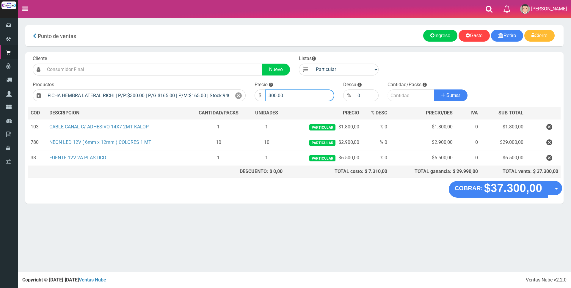
click at [289, 94] on input "300.00" at bounding box center [299, 96] width 69 height 12
type input "3"
type input "5000"
click at [406, 95] on input "number" at bounding box center [411, 96] width 47 height 12
type input "1"
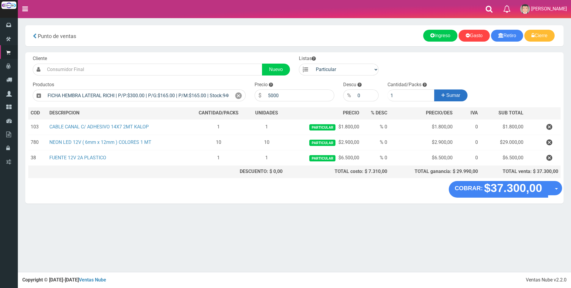
click at [458, 96] on span "Sumar" at bounding box center [453, 95] width 14 height 5
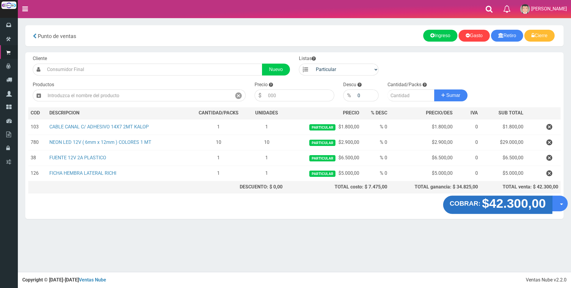
click at [527, 206] on strong "$42.300,00" at bounding box center [514, 204] width 64 height 14
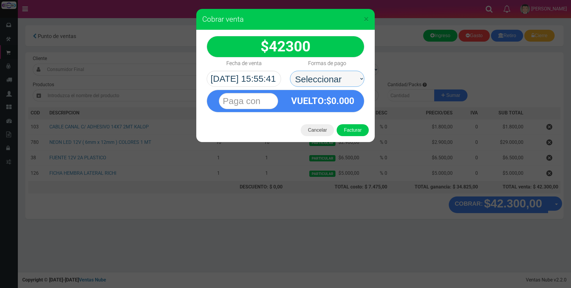
click at [345, 76] on select "Seleccionar Efectivo Tarjeta de Crédito Depósito Débito" at bounding box center [327, 79] width 74 height 16
select select "Tarjeta de Crédito"
click at [290, 71] on select "Seleccionar Efectivo Tarjeta de Crédito Depósito Débito" at bounding box center [327, 79] width 74 height 16
click at [271, 101] on input "text" at bounding box center [248, 101] width 59 height 16
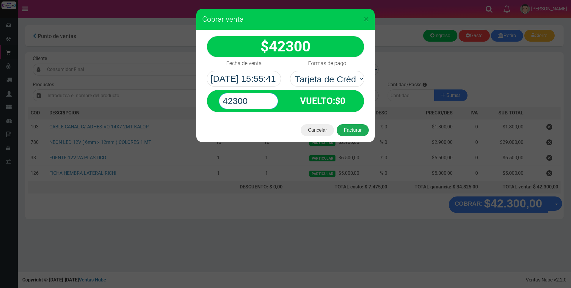
type input "42300"
click at [347, 132] on button "Facturar" at bounding box center [353, 130] width 32 height 12
